Goal: Task Accomplishment & Management: Use online tool/utility

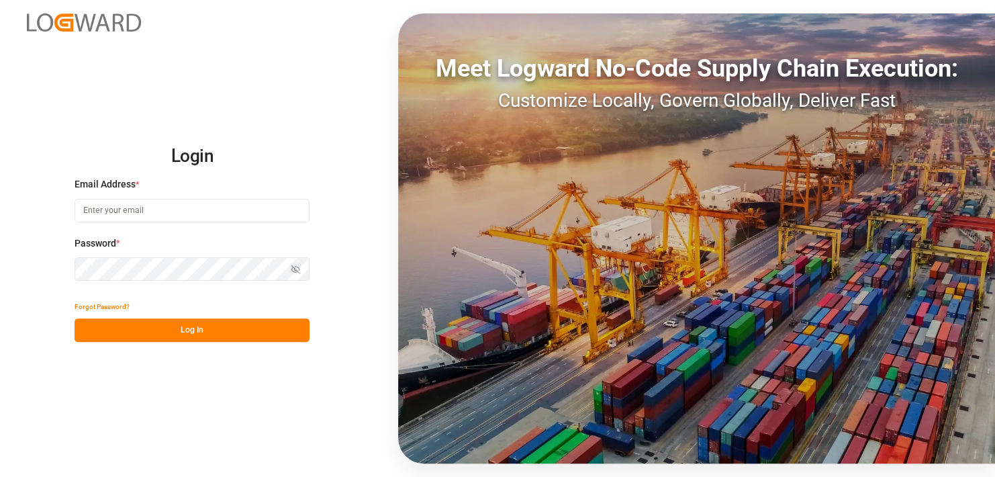
click at [202, 212] on input at bounding box center [192, 211] width 235 height 24
type input "helhalla@hellmann.com"
click at [290, 268] on button "Show password" at bounding box center [295, 269] width 28 height 24
click at [203, 331] on button "Log In" at bounding box center [192, 330] width 235 height 24
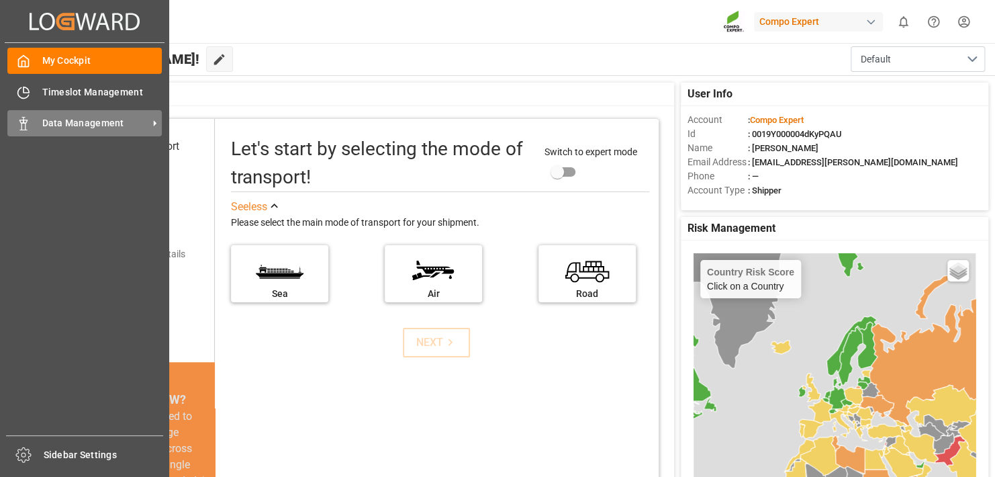
click at [33, 129] on div "Data Management Data Management" at bounding box center [84, 123] width 154 height 26
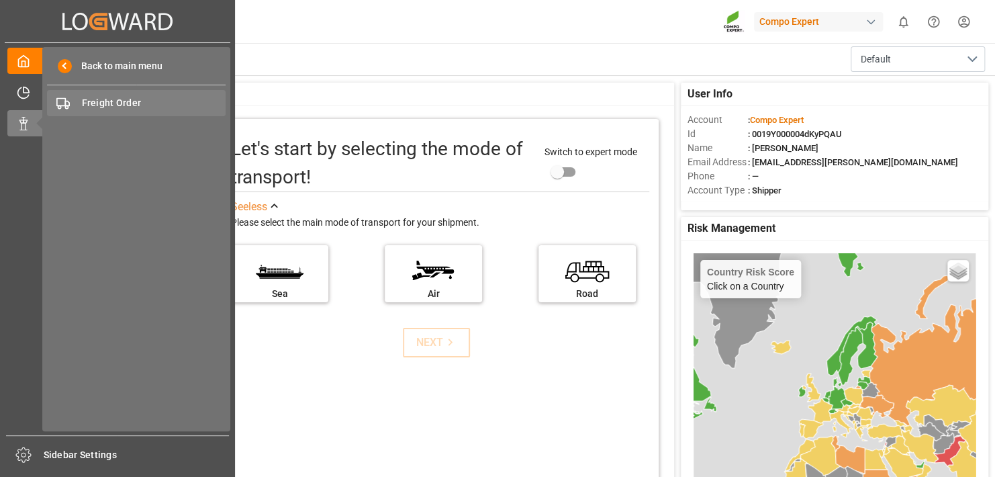
click at [101, 93] on div "Freight Order Freight Order" at bounding box center [136, 103] width 179 height 26
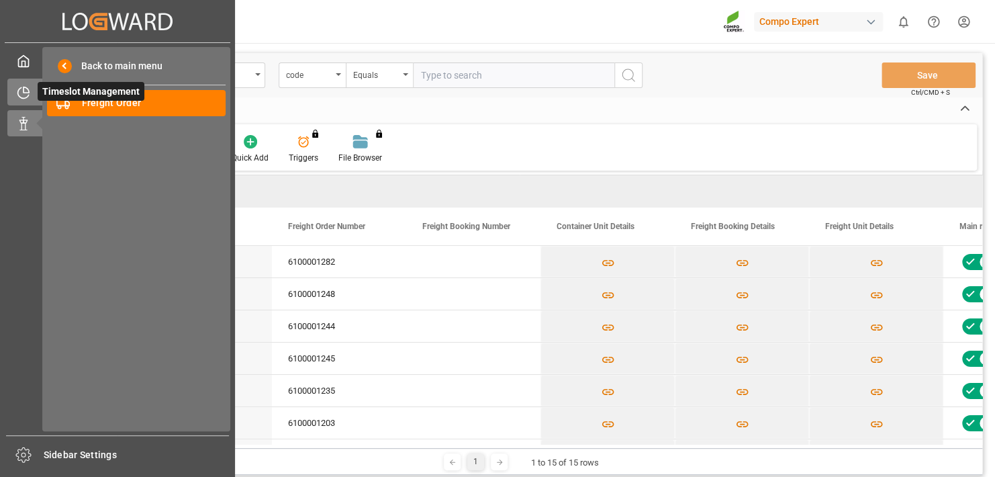
click at [26, 93] on icon at bounding box center [23, 92] width 13 height 13
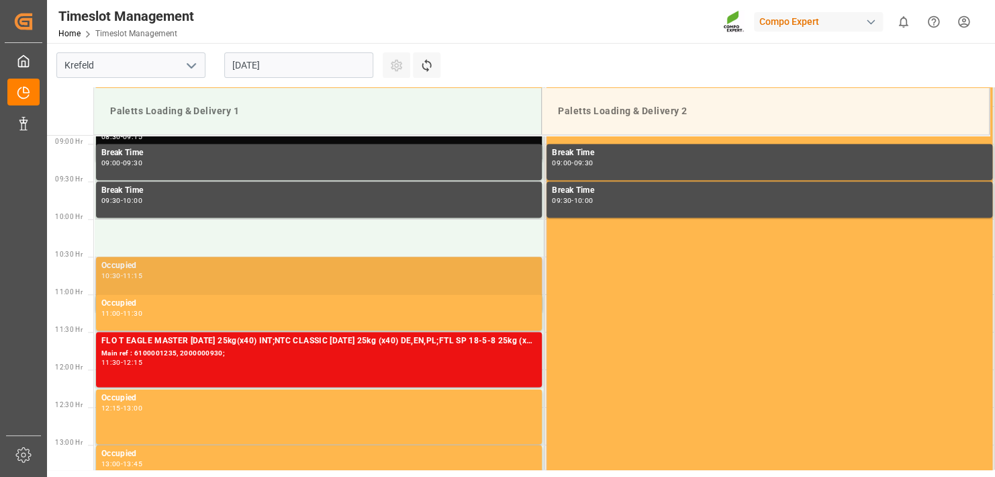
scroll to position [735, 0]
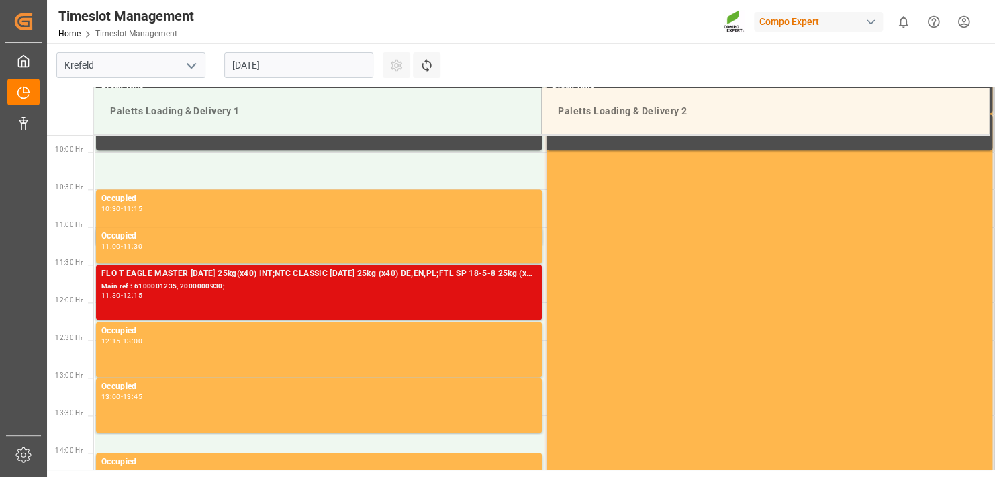
click at [242, 282] on div "Main ref : 6100001235, 2000000930;" at bounding box center [318, 286] width 435 height 11
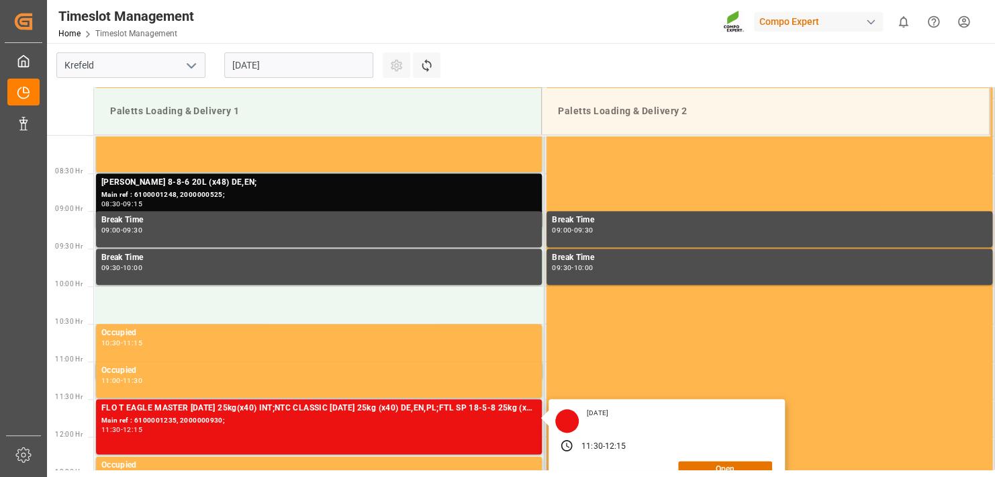
scroll to position [534, 0]
